Goal: Transaction & Acquisition: Purchase product/service

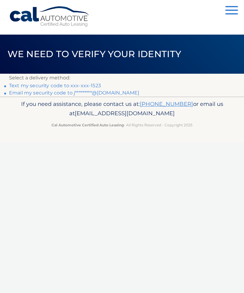
click at [91, 86] on link "Text my security code to xxx-xxx-1523" at bounding box center [55, 86] width 92 height 6
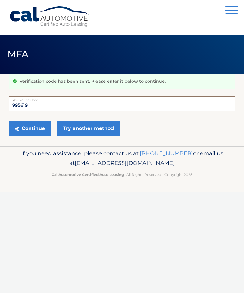
type input "995619"
click at [37, 131] on button "Continue" at bounding box center [30, 128] width 42 height 15
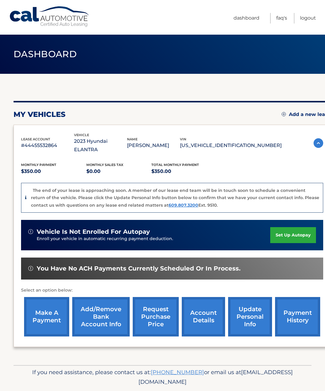
scroll to position [9, 0]
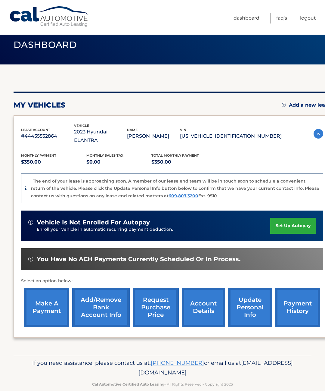
click at [48, 295] on link "make a payment" at bounding box center [46, 306] width 45 height 39
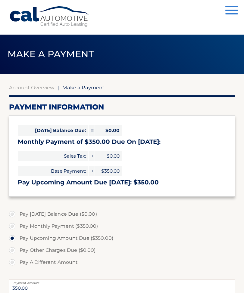
select select "MjBiYTIyN2UtMmYxMi00ZjE3LWEzZDYtZmEzOTgyOGU2ODE4"
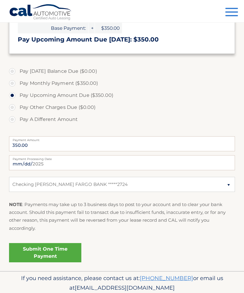
scroll to position [145, 0]
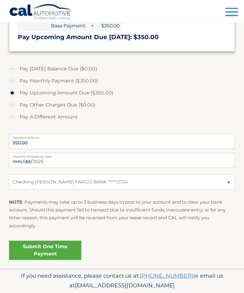
click at [44, 255] on link "Submit One Time Payment" at bounding box center [45, 250] width 72 height 19
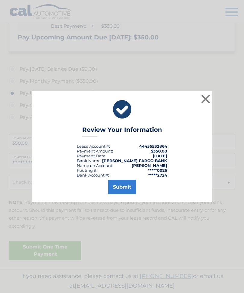
click at [117, 194] on button "Submit" at bounding box center [122, 187] width 28 height 14
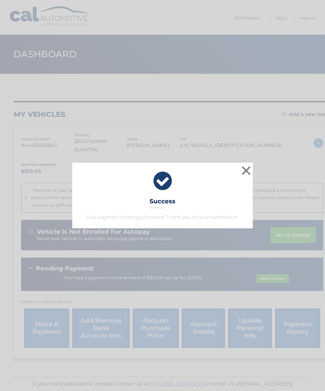
click at [245, 171] on button "×" at bounding box center [246, 170] width 12 height 12
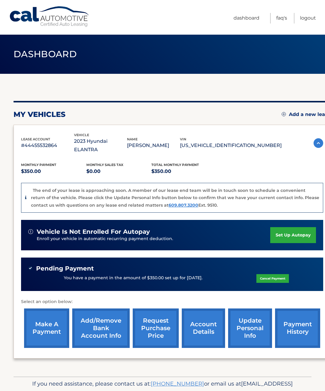
click at [207, 320] on link "account details" at bounding box center [203, 327] width 43 height 39
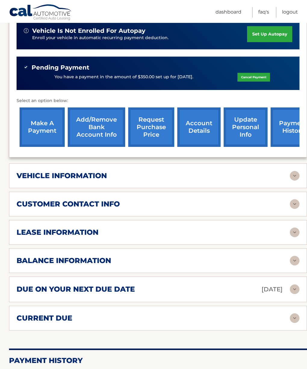
scroll to position [171, 0]
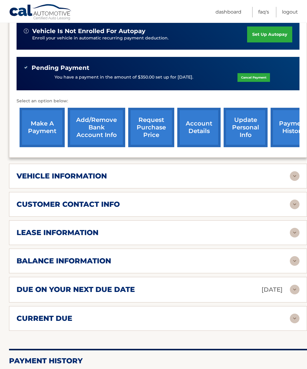
click at [294, 256] on img at bounding box center [295, 261] width 10 height 10
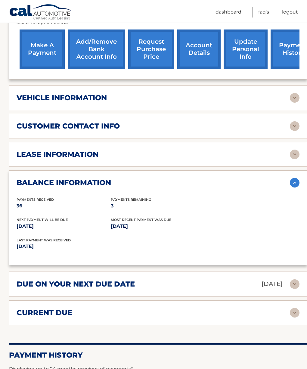
scroll to position [253, 0]
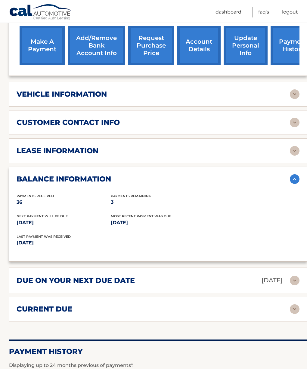
click at [291, 304] on img at bounding box center [295, 309] width 10 height 10
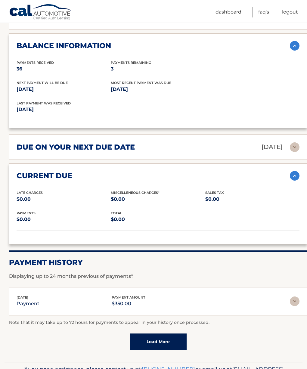
scroll to position [389, 0]
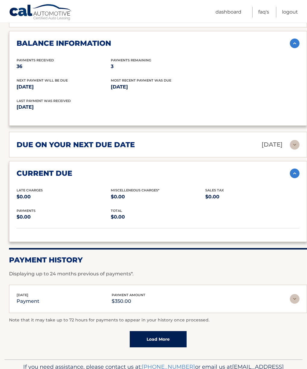
click at [294, 294] on img at bounding box center [295, 299] width 10 height 10
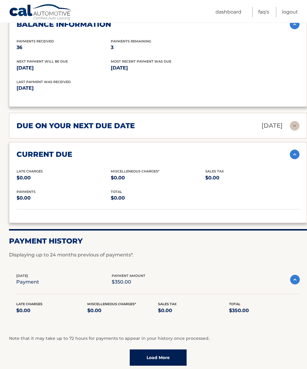
scroll to position [407, 0]
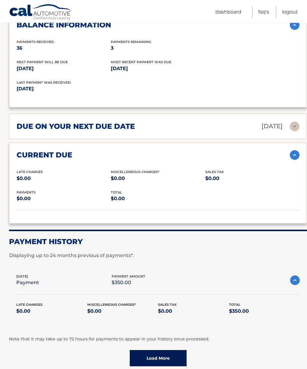
click at [179, 350] on link "Load More" at bounding box center [158, 358] width 57 height 16
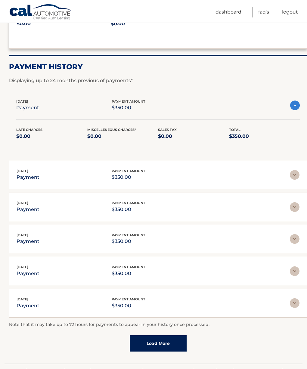
scroll to position [585, 0]
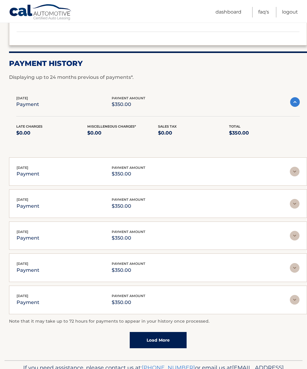
click at [169, 332] on link "Load More" at bounding box center [158, 340] width 57 height 16
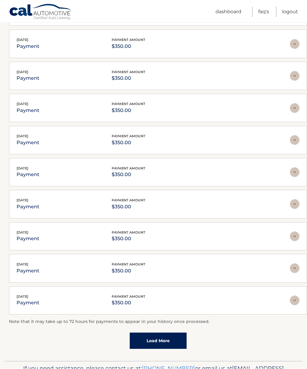
scroll to position [744, 0]
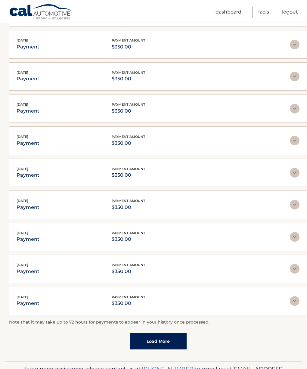
click at [169, 333] on link "Load More" at bounding box center [158, 341] width 57 height 16
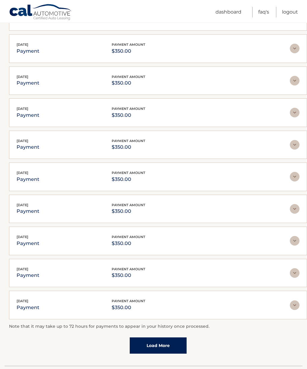
scroll to position [904, 0]
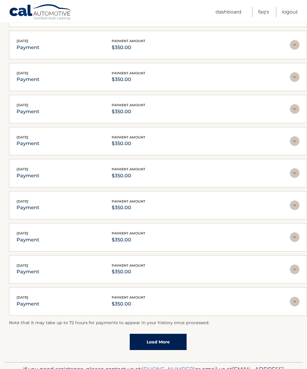
click at [169, 334] on link "Load More" at bounding box center [158, 342] width 57 height 16
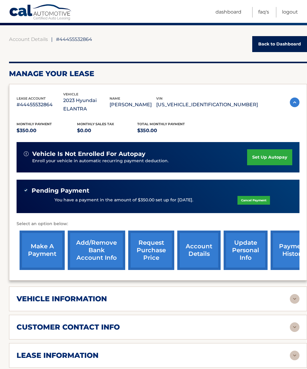
scroll to position [48, 0]
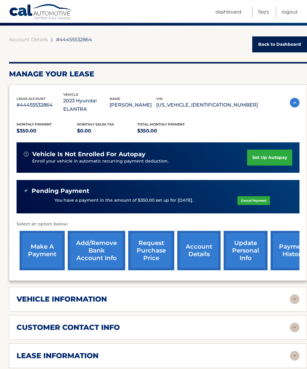
click at [154, 240] on link "request purchase price" at bounding box center [151, 250] width 46 height 39
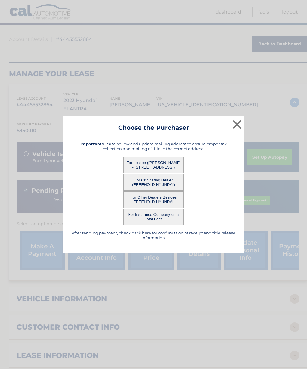
click at [238, 130] on button "×" at bounding box center [237, 124] width 12 height 12
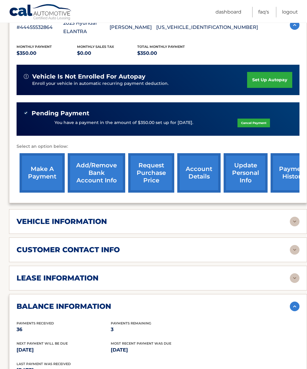
scroll to position [126, 0]
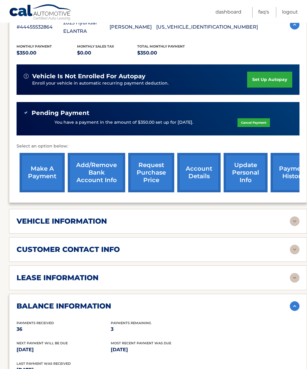
click at [297, 273] on img at bounding box center [295, 278] width 10 height 10
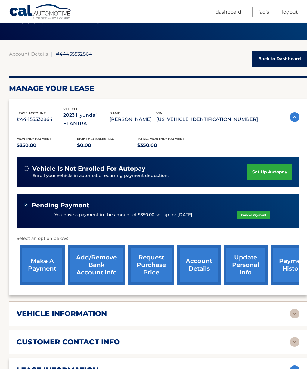
scroll to position [0, 0]
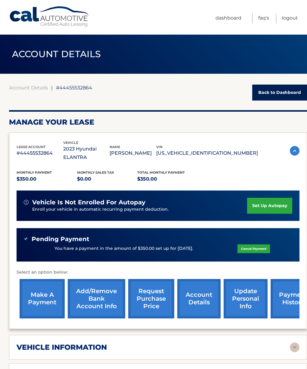
click at [260, 17] on link "FAQ's" at bounding box center [263, 18] width 11 height 11
click at [292, 17] on link "Logout" at bounding box center [290, 18] width 16 height 11
